Goal: Task Accomplishment & Management: Use online tool/utility

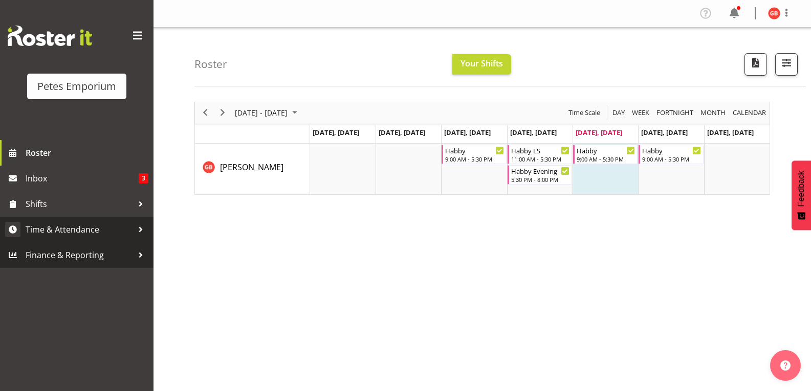
click at [76, 226] on span "Time & Attendance" at bounding box center [79, 229] width 107 height 15
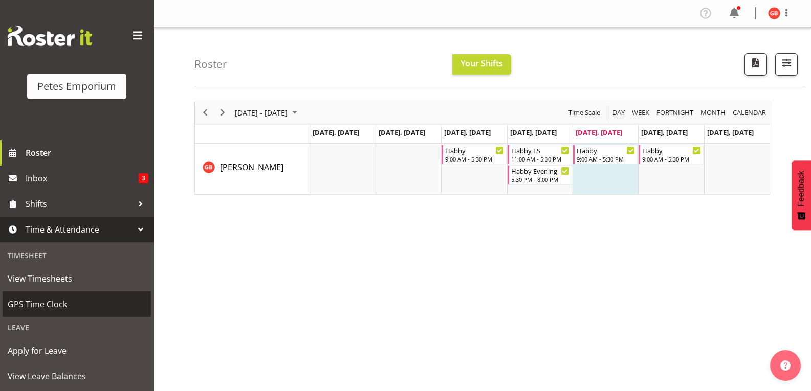
click at [48, 306] on span "GPS Time Clock" at bounding box center [77, 304] width 138 height 15
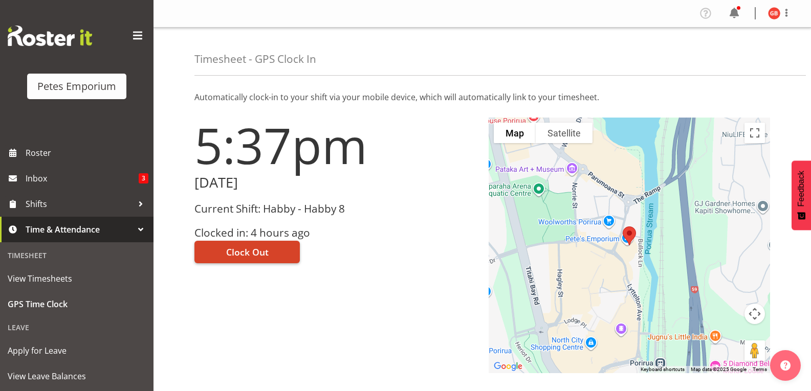
click at [269, 254] on button "Clock Out" at bounding box center [246, 252] width 105 height 23
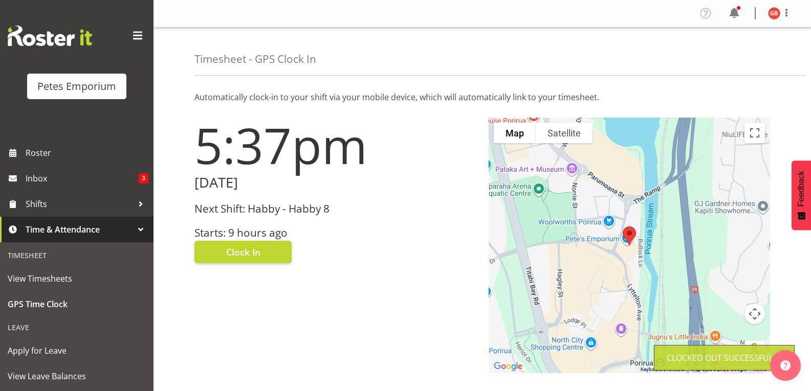
click at [769, 12] on img at bounding box center [774, 13] width 12 height 12
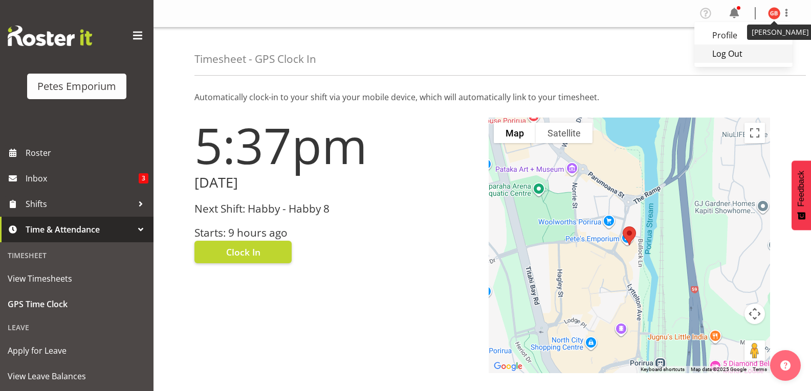
click at [718, 60] on link "Log Out" at bounding box center [743, 54] width 98 height 18
